Goal: Check status: Check status

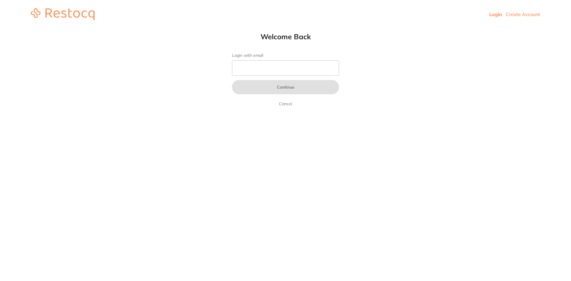
type input "[EMAIL_ADDRESS][DOMAIN_NAME]"
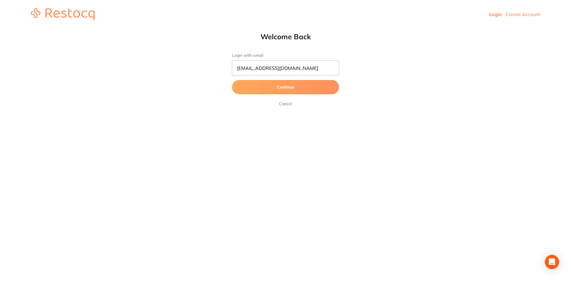
click at [284, 88] on button "Continue" at bounding box center [285, 87] width 107 height 14
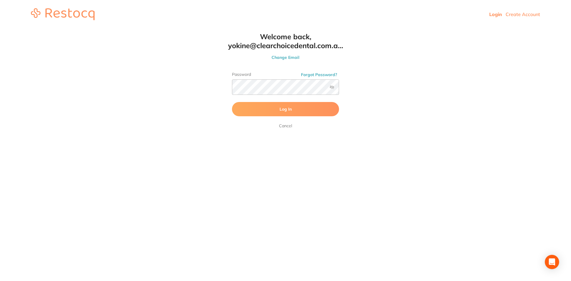
click at [282, 107] on span "Log In" at bounding box center [285, 108] width 12 height 5
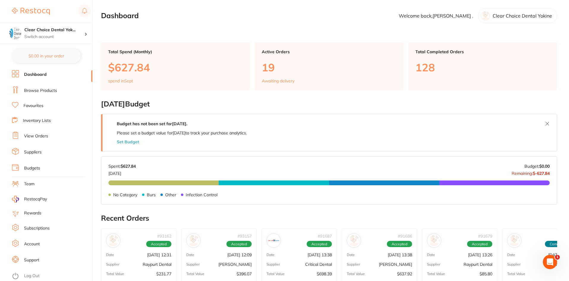
click at [39, 136] on link "View Orders" at bounding box center [36, 136] width 24 height 6
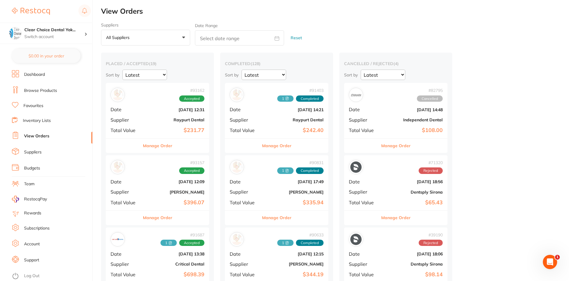
click at [161, 218] on button "Manage Order" at bounding box center [157, 218] width 29 height 14
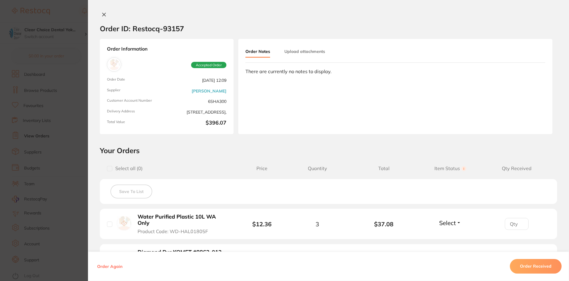
click at [302, 52] on button "Upload attachments" at bounding box center [305, 51] width 41 height 11
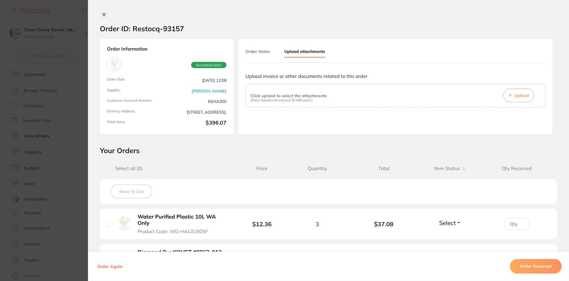
click at [511, 98] on button "Upload" at bounding box center [519, 96] width 31 height 14
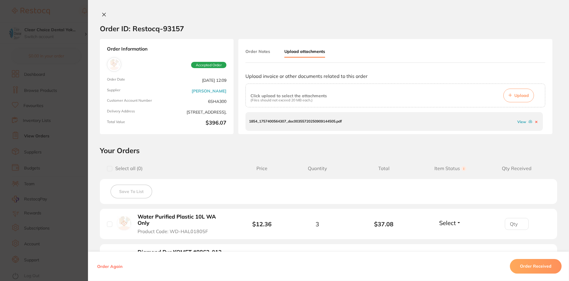
click at [156, 17] on div at bounding box center [328, 15] width 481 height 6
click at [102, 15] on icon at bounding box center [104, 14] width 5 height 5
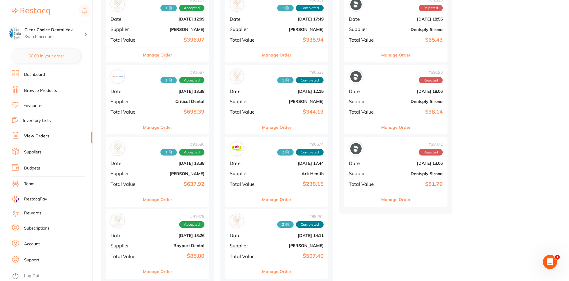
scroll to position [238, 0]
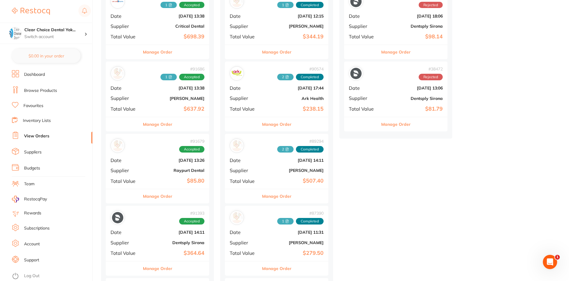
click at [155, 197] on button "Manage Order" at bounding box center [157, 196] width 29 height 14
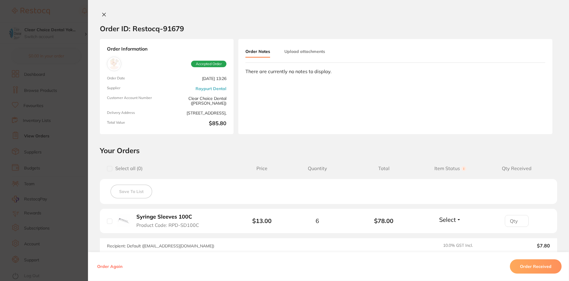
click at [102, 16] on icon at bounding box center [104, 14] width 5 height 5
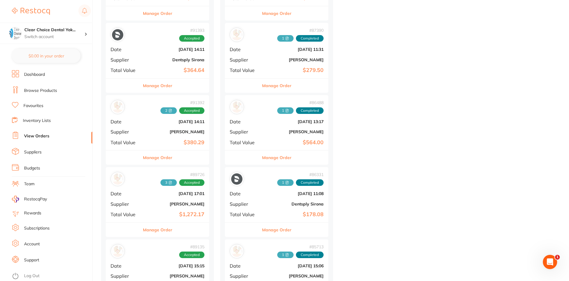
scroll to position [446, 0]
